Goal: Task Accomplishment & Management: Manage account settings

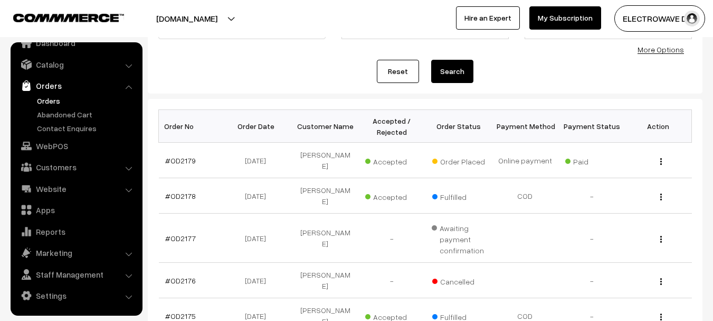
scroll to position [158, 0]
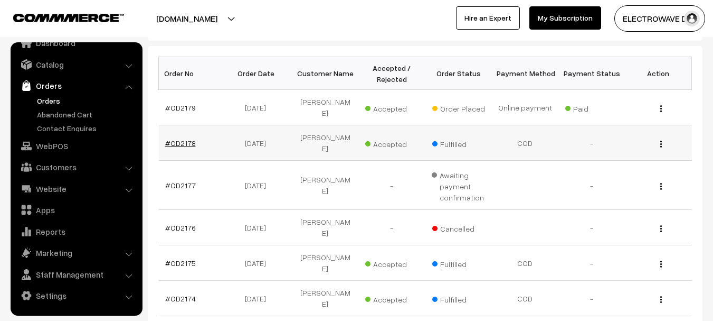
click at [185, 144] on link "#OD2178" at bounding box center [180, 142] width 31 height 9
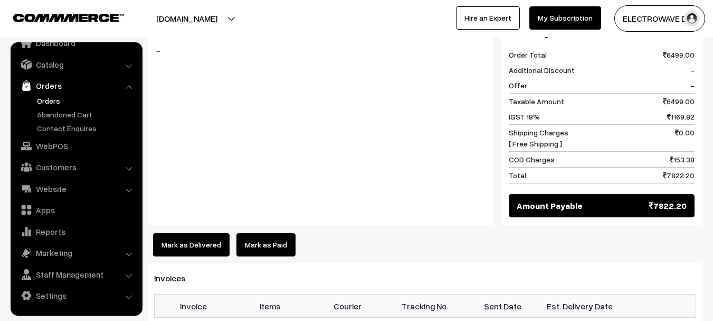
scroll to position [581, 0]
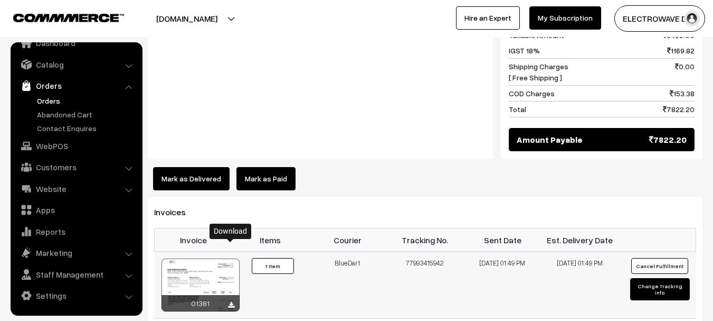
click at [229, 302] on icon at bounding box center [231, 305] width 6 height 7
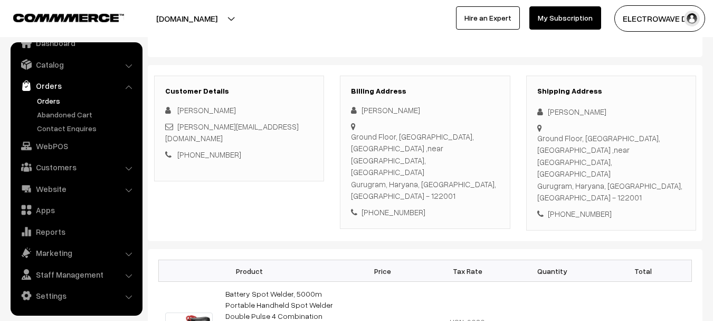
scroll to position [0, 0]
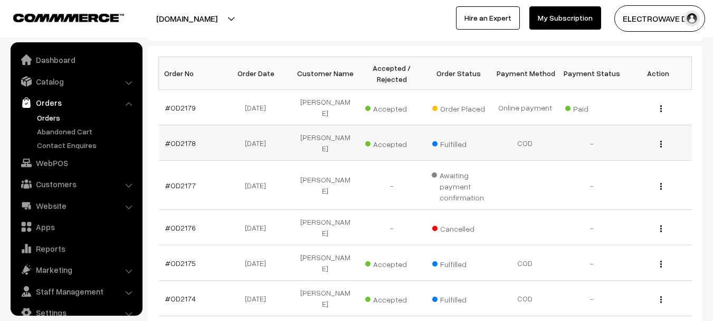
scroll to position [17, 0]
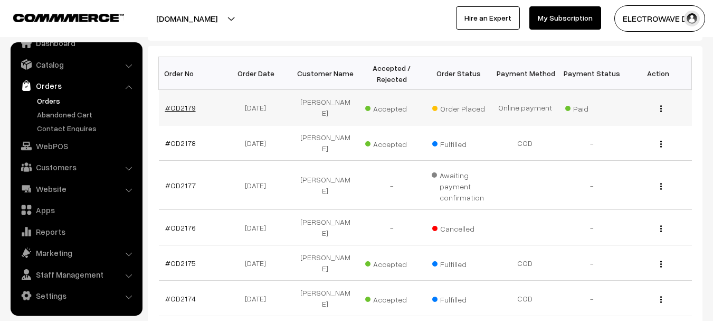
click at [182, 106] on link "#OD2179" at bounding box center [180, 107] width 31 height 9
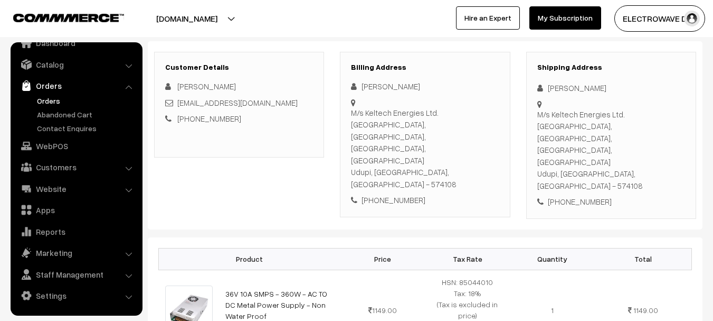
scroll to position [124, 0]
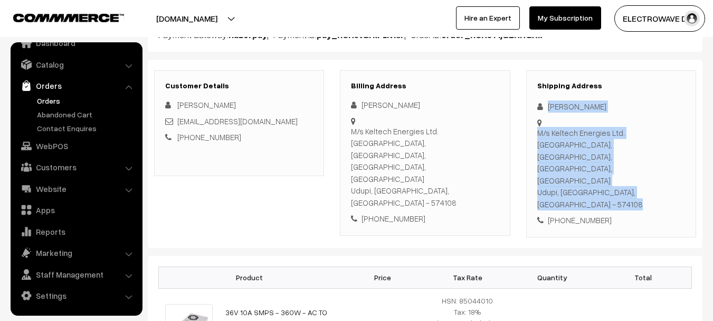
drag, startPoint x: 549, startPoint y: 105, endPoint x: 577, endPoint y: 125, distance: 34.4
click at [577, 126] on div "Shipping Address Alwyn Fernandes M/s Keltech Energies Ltd. Vishwasnagar, Varang…" at bounding box center [611, 153] width 170 height 167
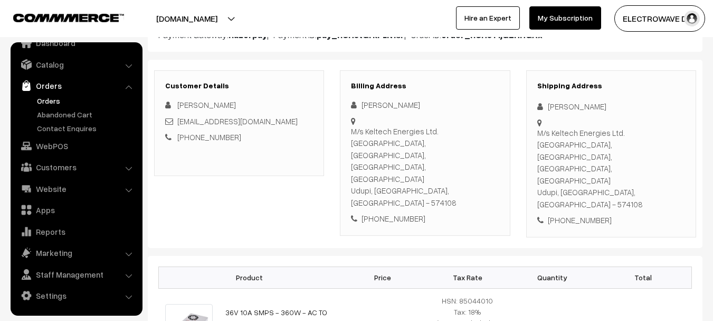
click at [492, 107] on div "[PERSON_NAME]" at bounding box center [425, 105] width 148 height 12
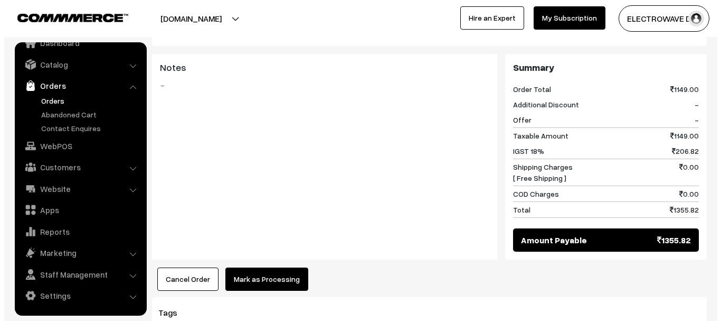
scroll to position [546, 0]
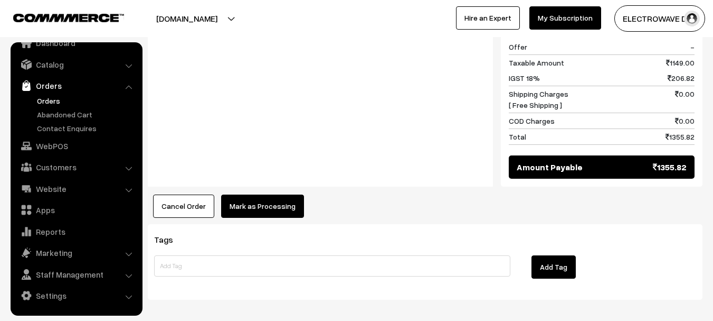
click at [291, 194] on button "Mark as Processing" at bounding box center [262, 205] width 83 height 23
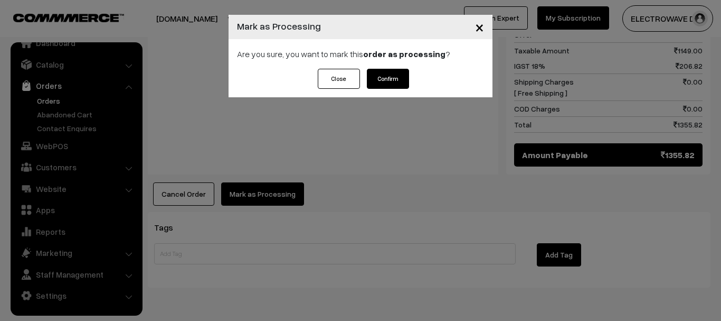
click at [394, 78] on button "Confirm" at bounding box center [388, 79] width 42 height 20
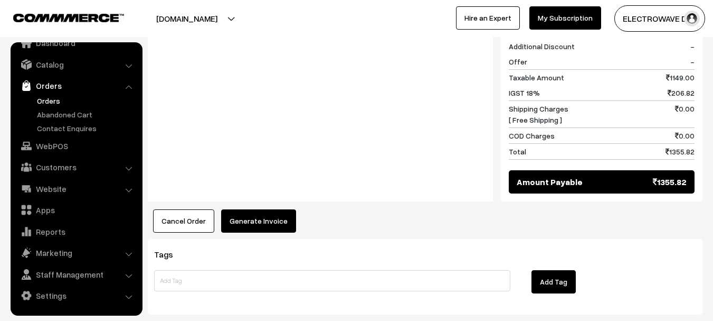
scroll to position [528, 0]
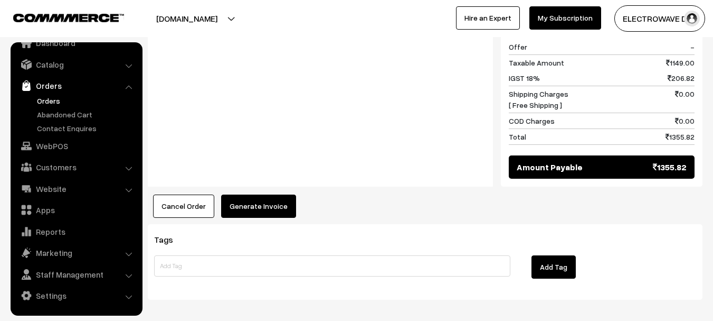
click at [244, 194] on button "Generate Invoice" at bounding box center [258, 205] width 75 height 23
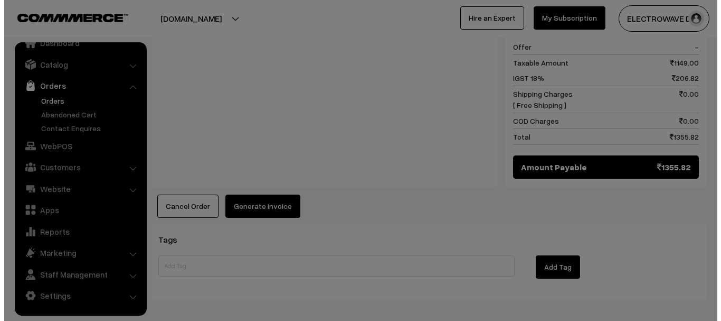
scroll to position [529, 0]
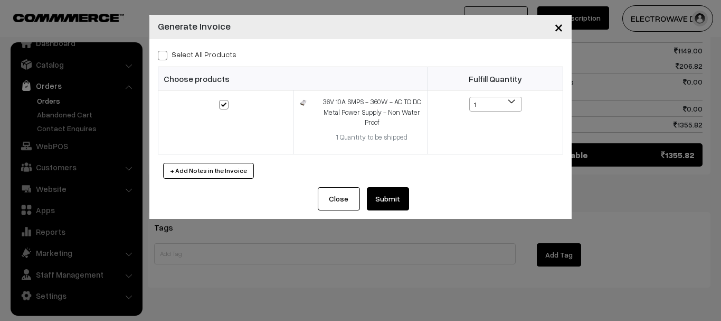
click at [398, 196] on button "Submit" at bounding box center [388, 198] width 42 height 23
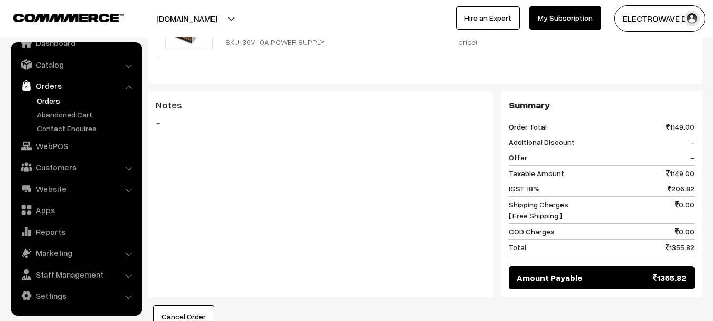
scroll to position [581, 0]
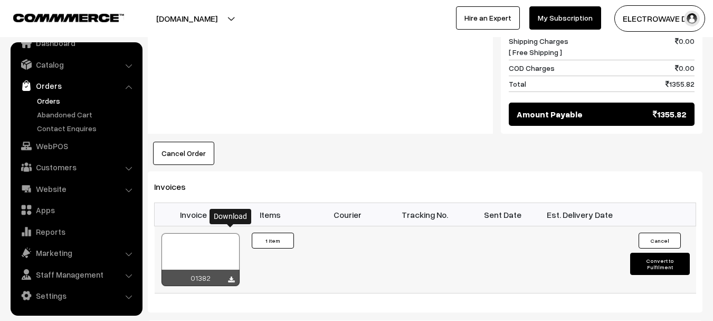
click at [230, 276] on icon at bounding box center [231, 279] width 6 height 7
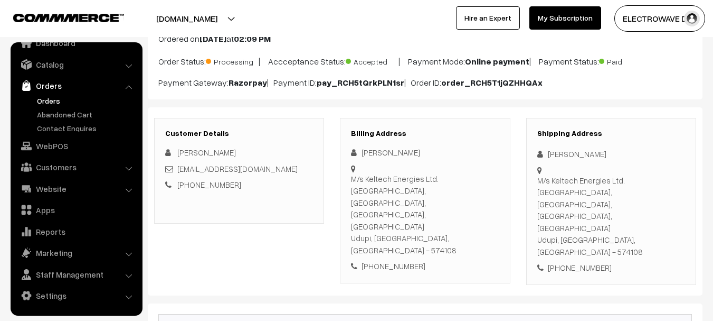
scroll to position [53, 0]
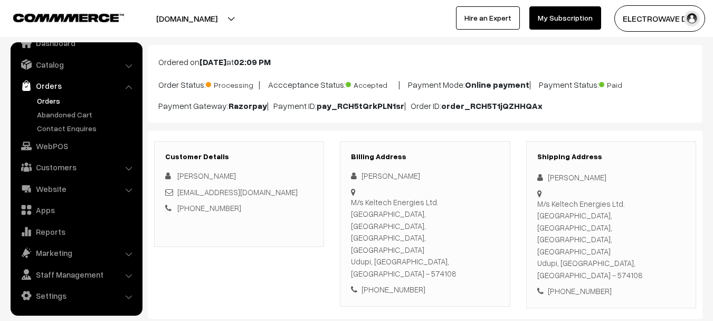
drag, startPoint x: 552, startPoint y: 176, endPoint x: 545, endPoint y: 176, distance: 6.9
click at [578, 213] on div "Shipping Address Alwyn Fernandes M/s Keltech Energies Ltd. Vishwasnagar, Varang…" at bounding box center [611, 224] width 170 height 167
click at [547, 175] on icon at bounding box center [543, 177] width 11 height 8
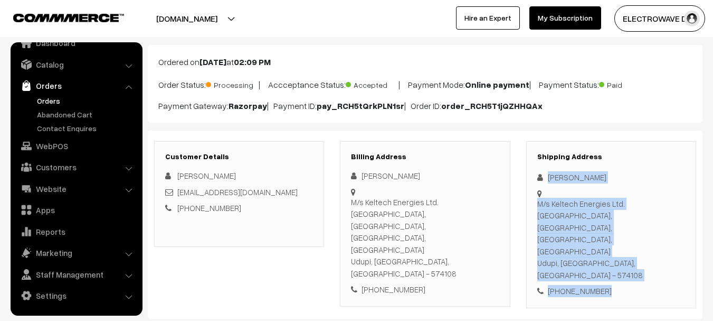
drag, startPoint x: 547, startPoint y: 175, endPoint x: 619, endPoint y: 239, distance: 96.5
click at [619, 239] on div "Shipping Address Alwyn Fernandes M/s Keltech Energies Ltd. Vishwasnagar, Varang…" at bounding box center [611, 224] width 170 height 167
copy div "Alwyn Fernandes M/s Keltech Energies Ltd. Vishwasnagar, Varanga Village, Hebri …"
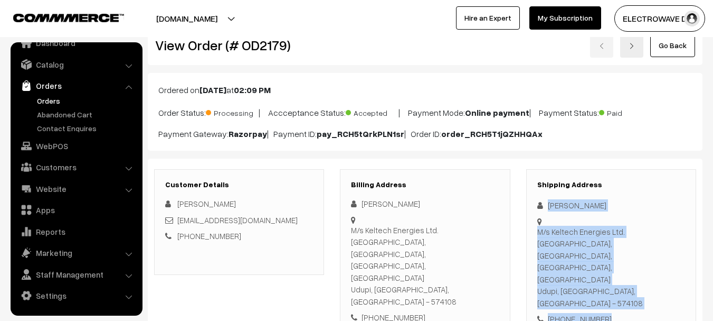
scroll to position [0, 0]
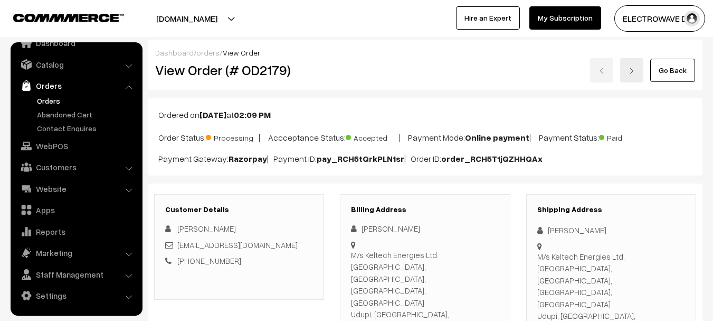
click at [347, 54] on div "Dashboard / orders / View Order" at bounding box center [425, 52] width 540 height 11
